Goal: Task Accomplishment & Management: Manage account settings

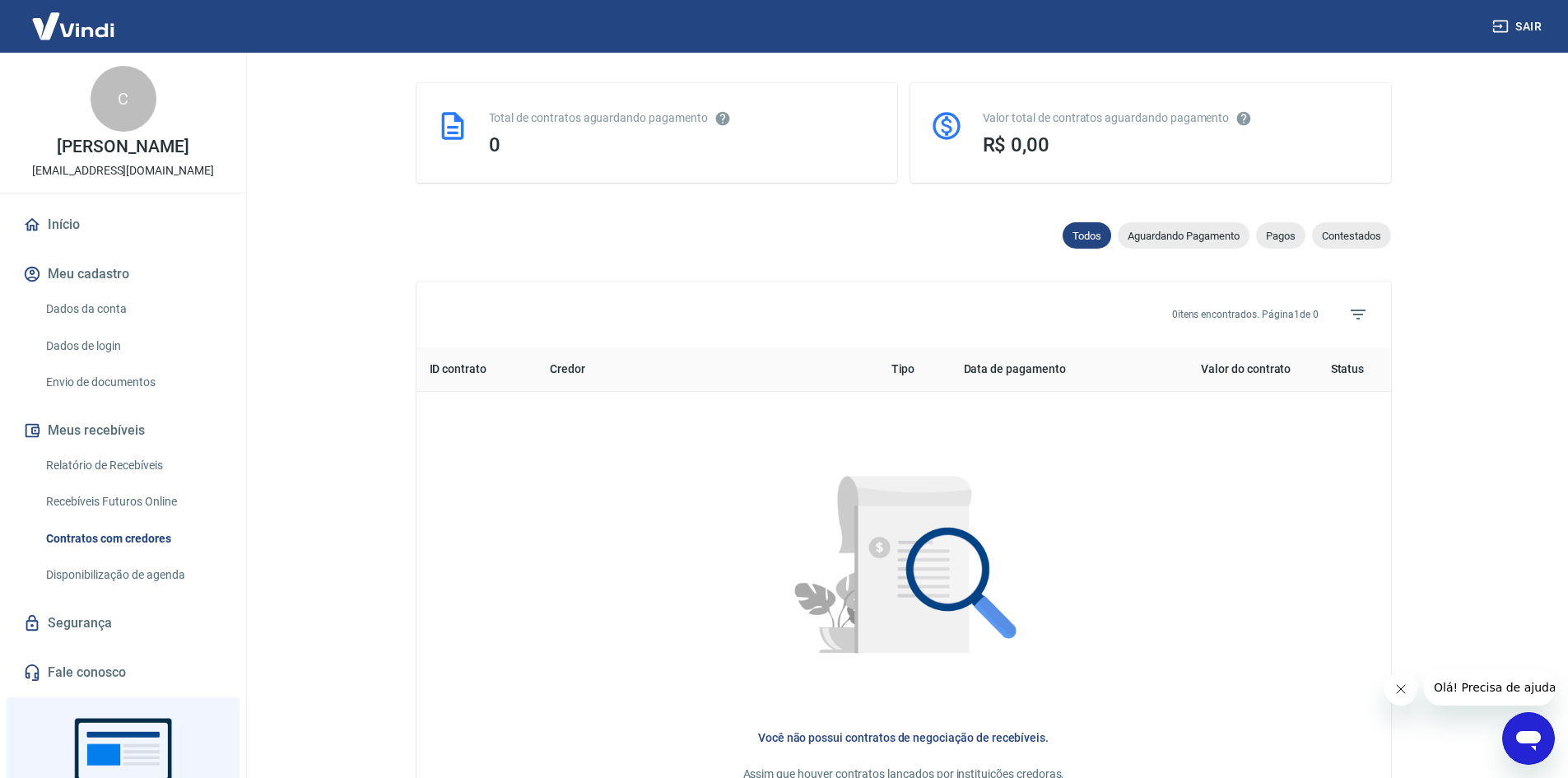
scroll to position [90, 0]
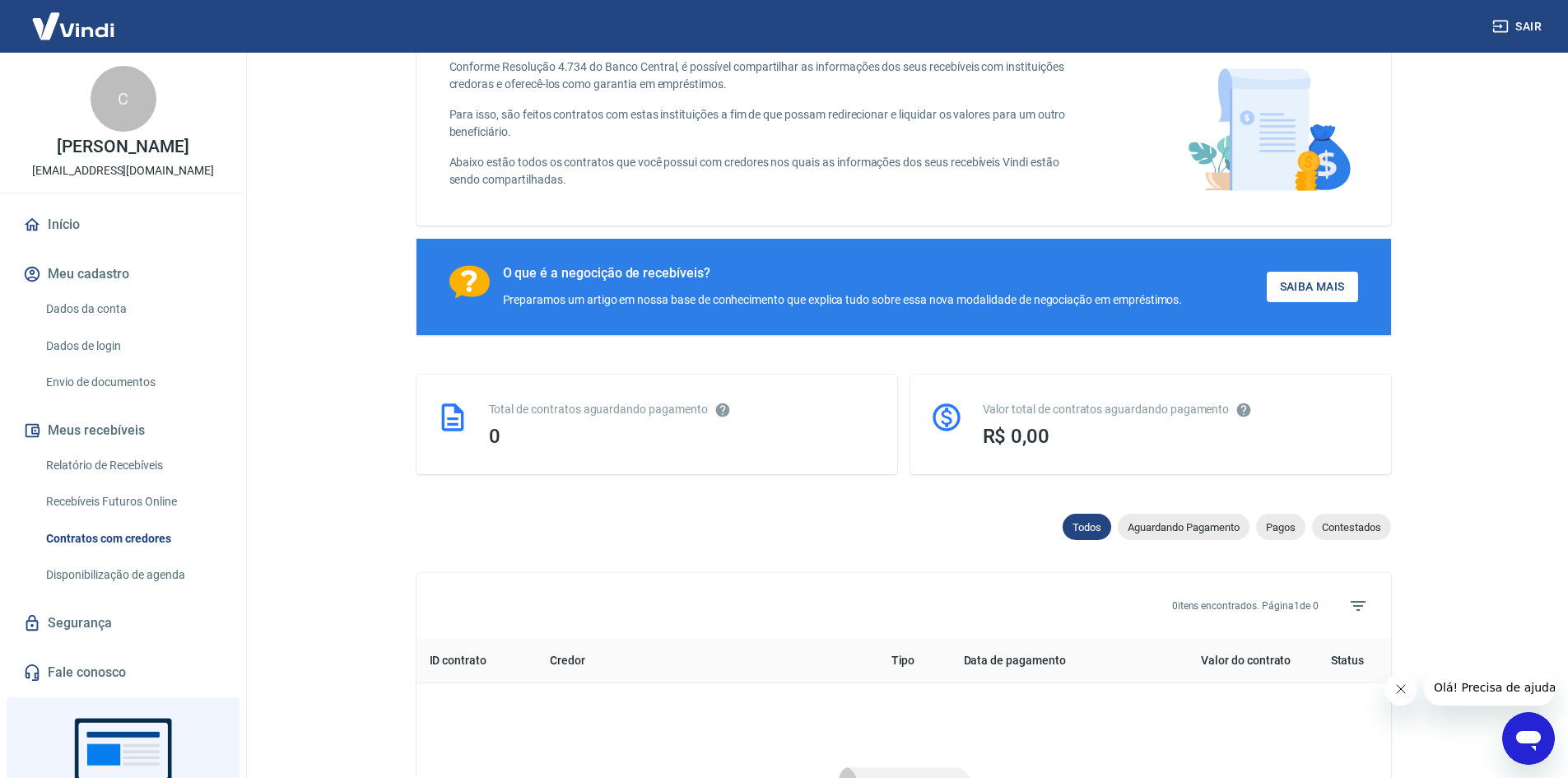
click at [111, 316] on link "Dados da conta" at bounding box center [133, 309] width 187 height 34
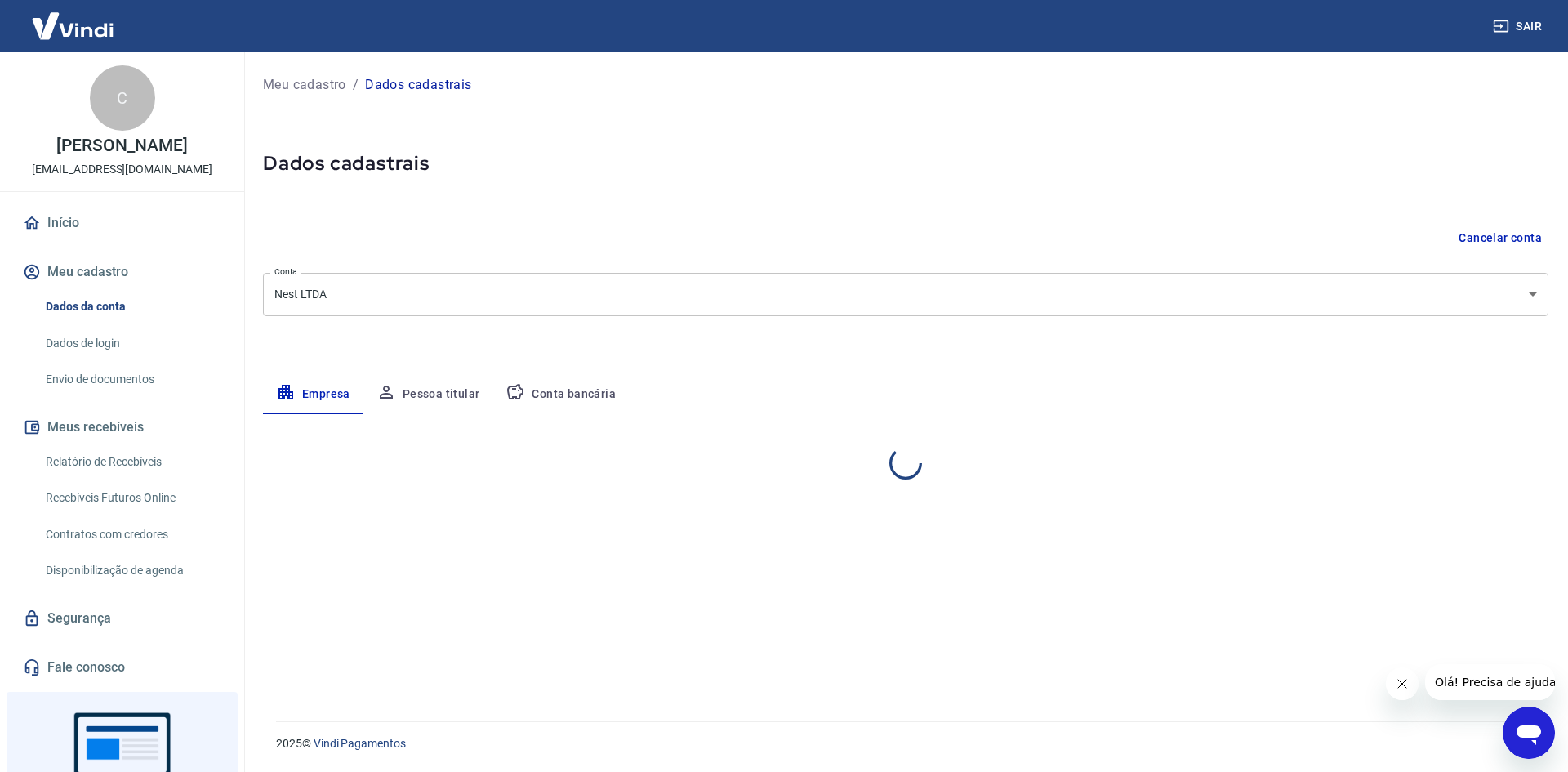
select select "ES"
select select "business"
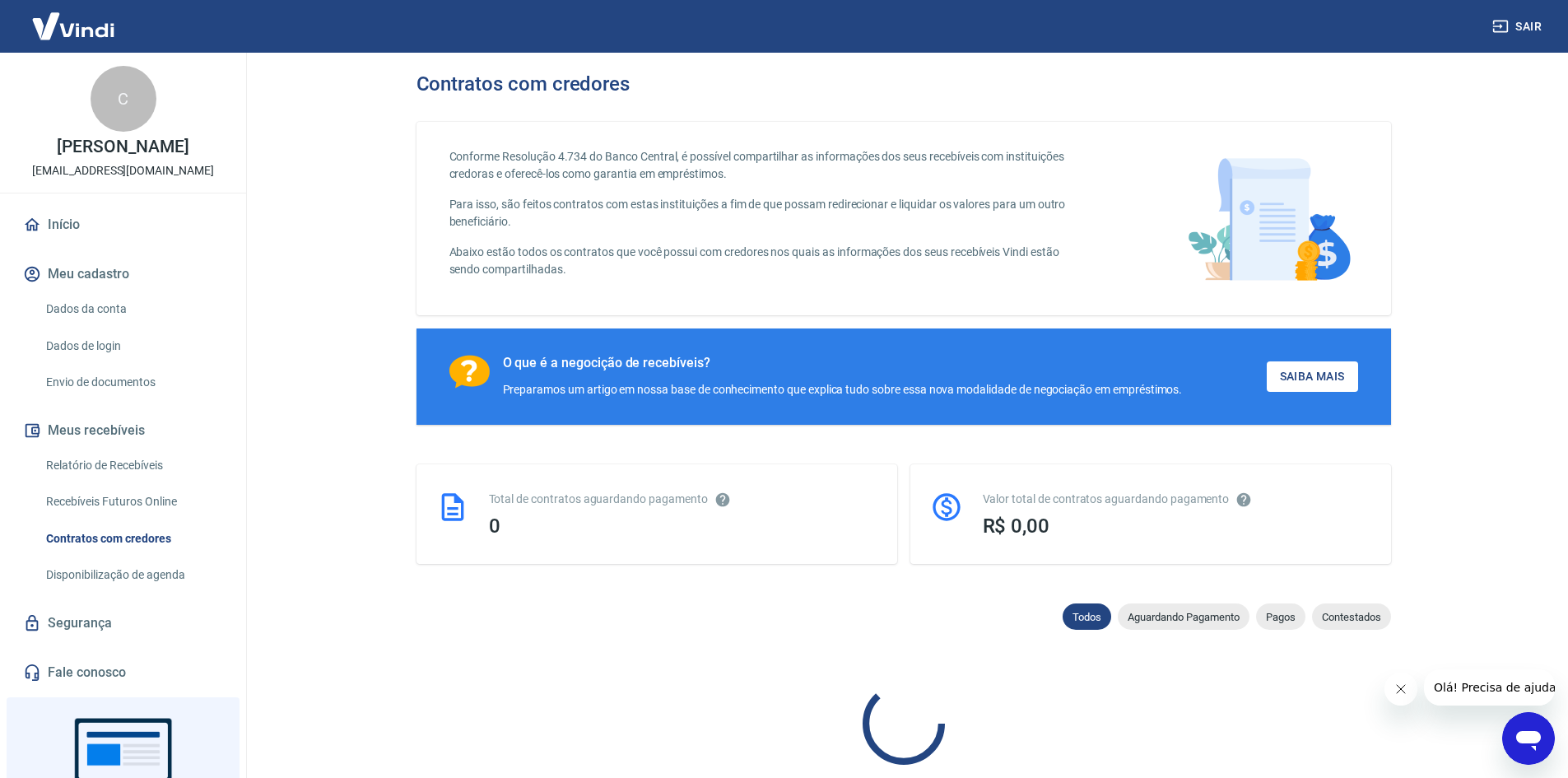
scroll to position [90, 0]
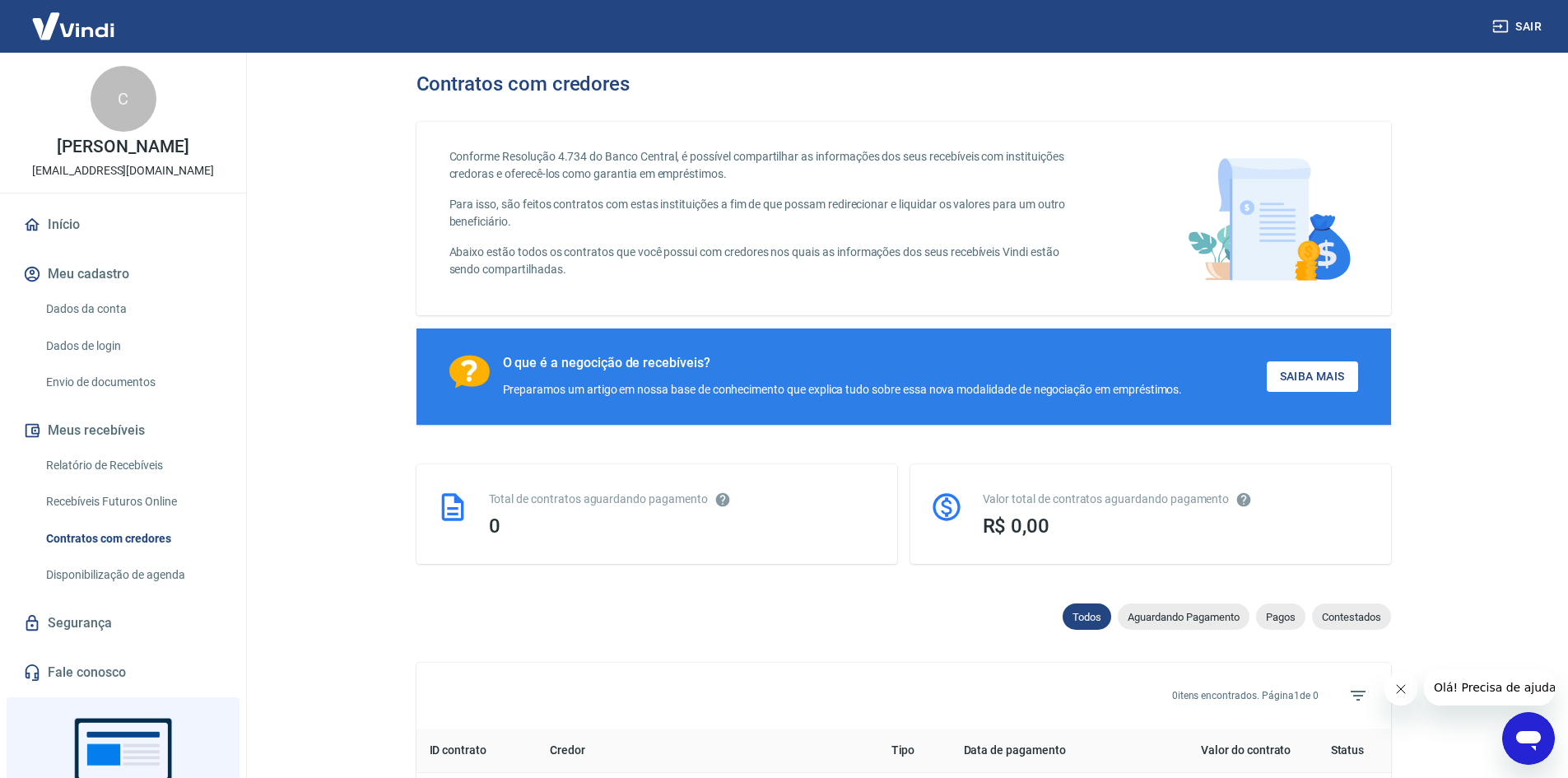
click at [44, 33] on img at bounding box center [72, 26] width 107 height 50
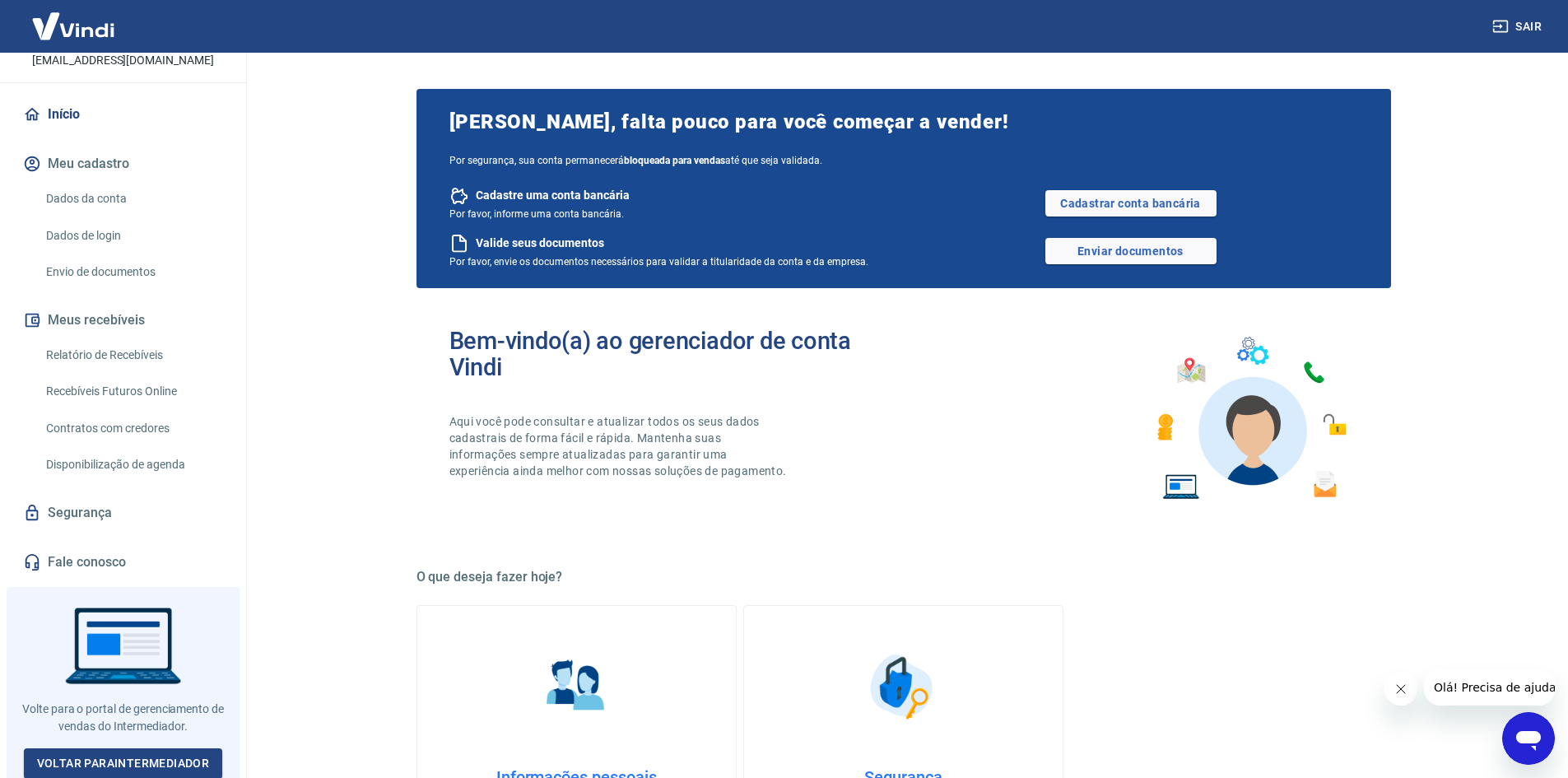
scroll to position [112, 0]
click at [168, 752] on link "Voltar para Intermediador" at bounding box center [123, 762] width 199 height 31
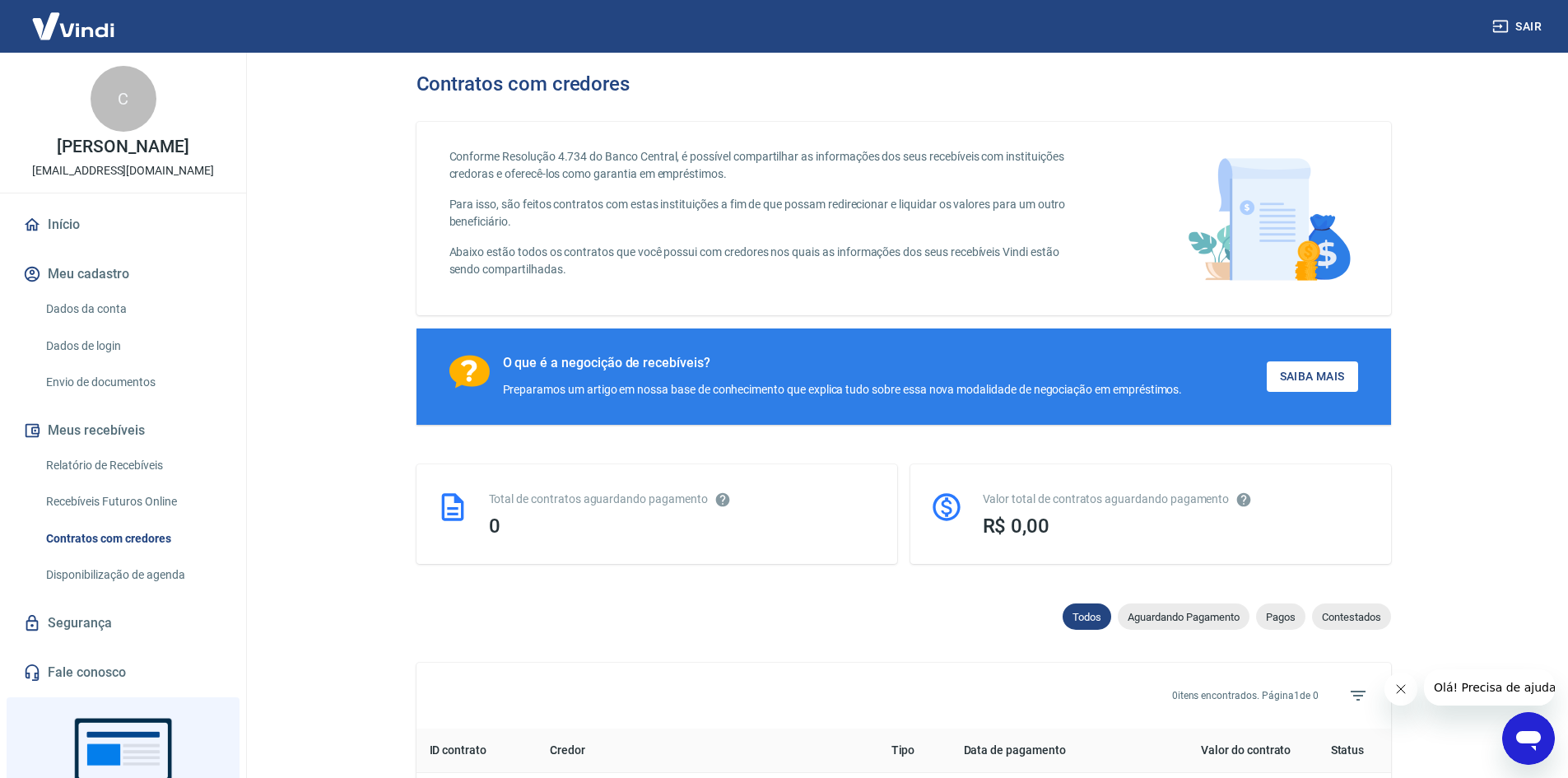
click at [88, 370] on link "Envio de documentos" at bounding box center [133, 382] width 187 height 34
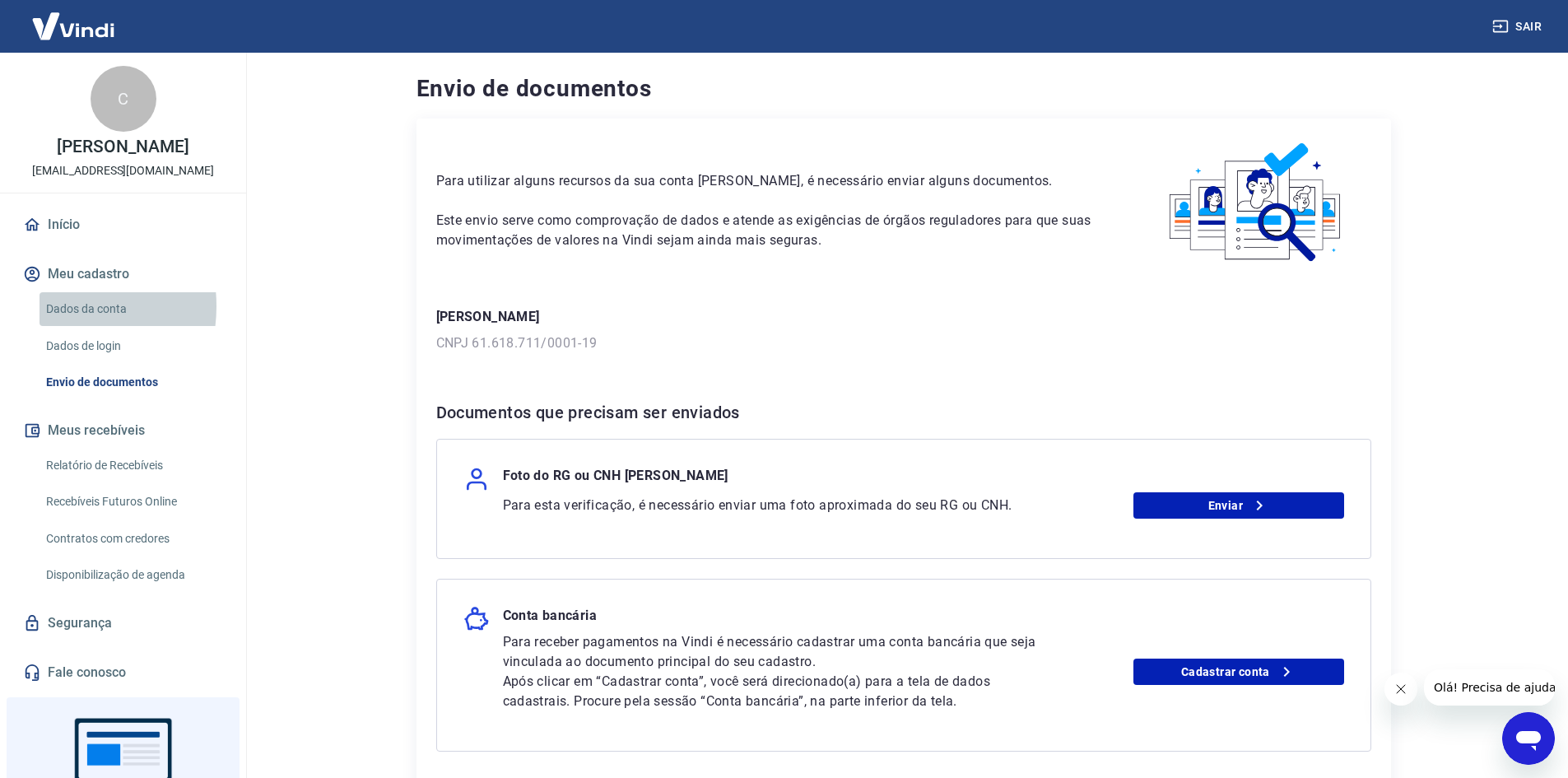
click at [55, 306] on link "Dados da conta" at bounding box center [133, 309] width 187 height 34
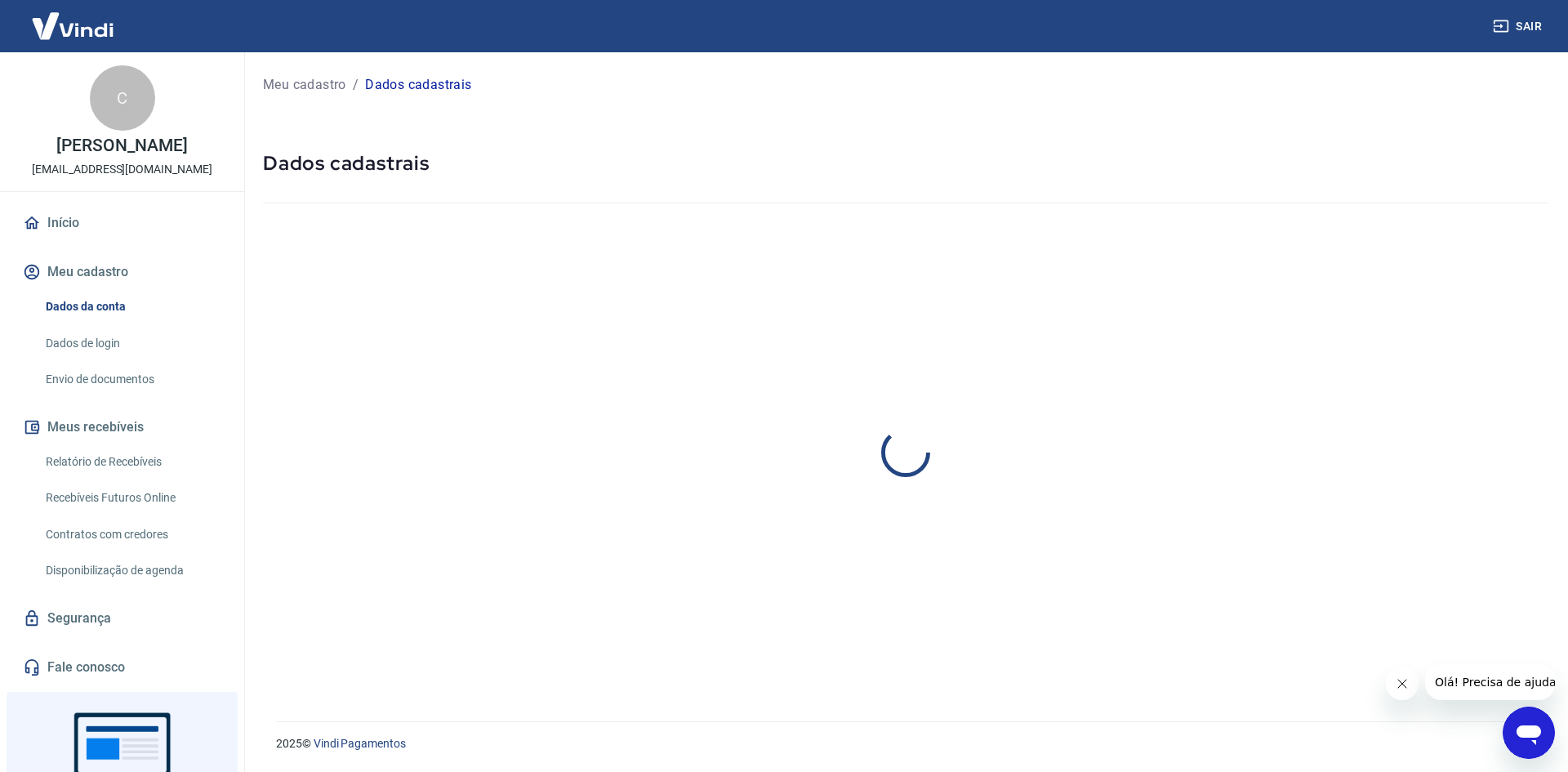
select select "ES"
select select "business"
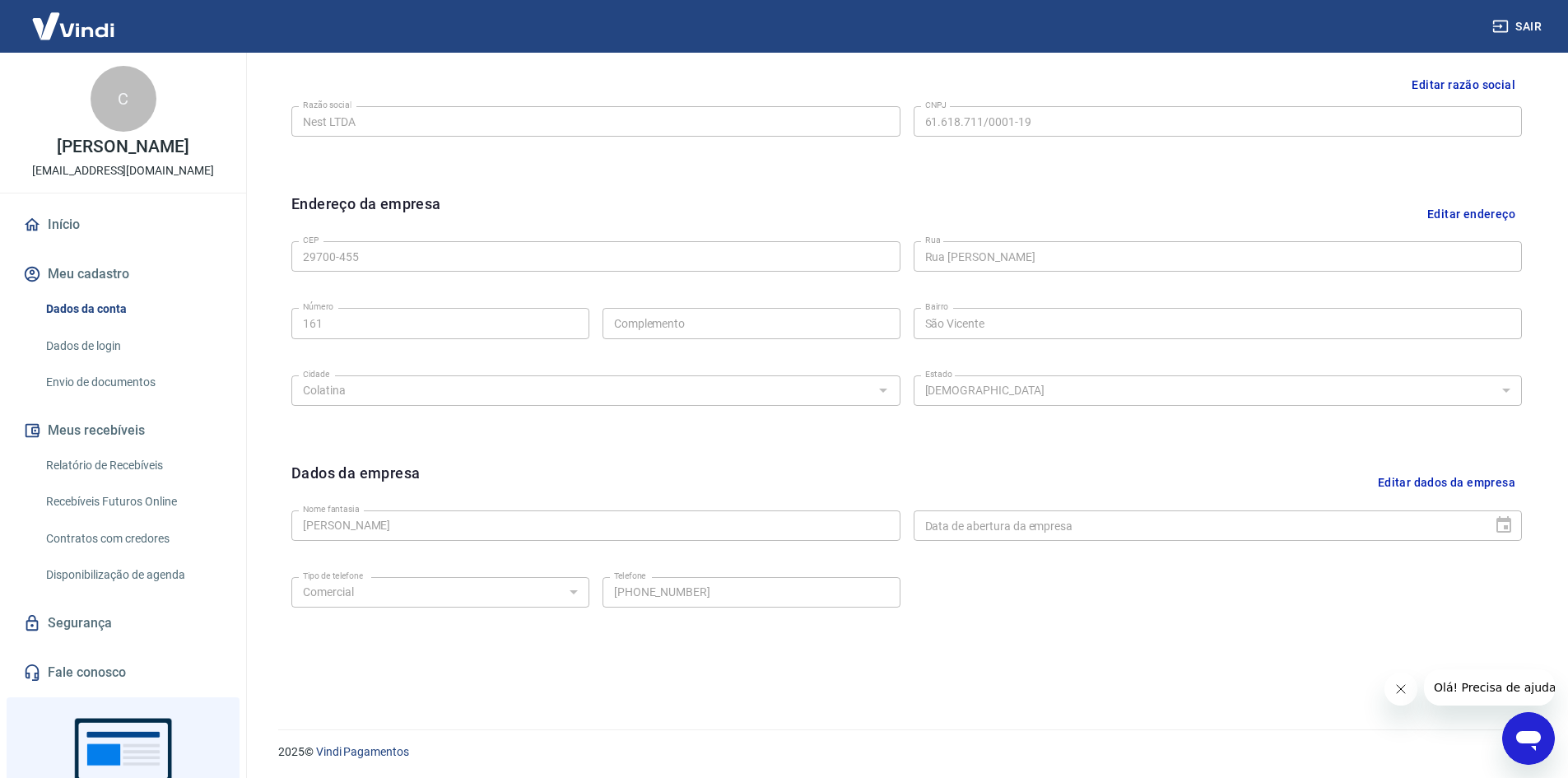
scroll to position [409, 0]
